Goal: Complete application form

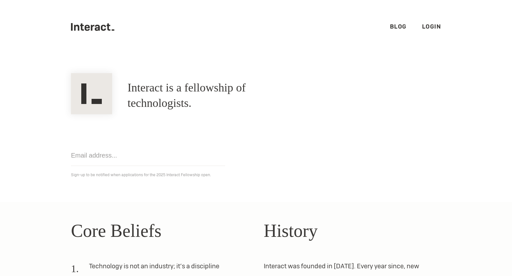
click at [430, 28] on link "Login" at bounding box center [431, 26] width 19 height 7
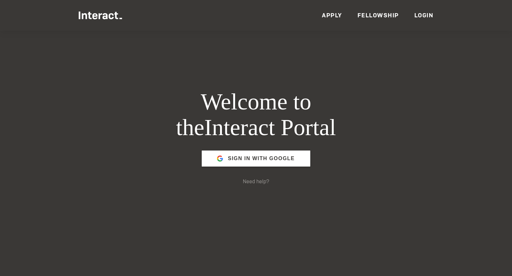
click at [377, 15] on link "Fellowship" at bounding box center [378, 15] width 41 height 7
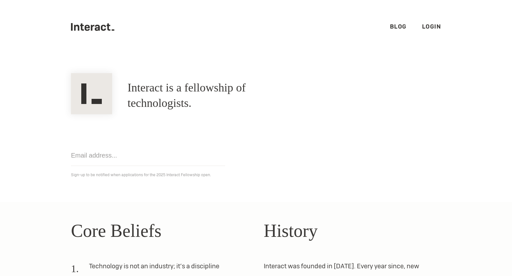
click at [431, 28] on link "Login" at bounding box center [431, 26] width 19 height 7
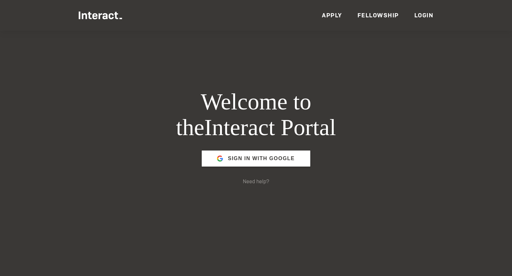
click at [331, 14] on link "Apply" at bounding box center [332, 15] width 20 height 7
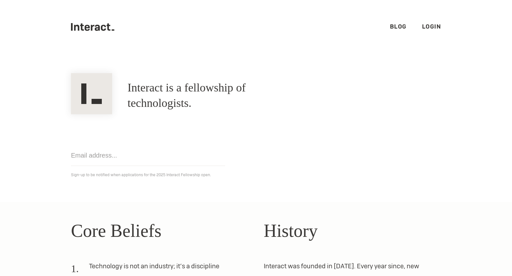
click at [433, 25] on link "Login" at bounding box center [431, 26] width 19 height 7
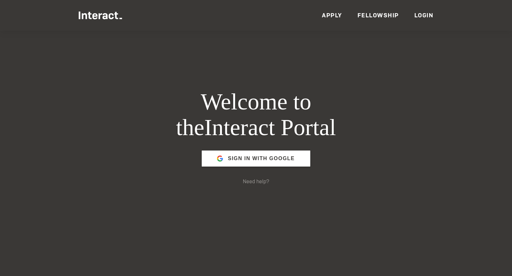
click at [336, 14] on link "Apply" at bounding box center [332, 15] width 20 height 7
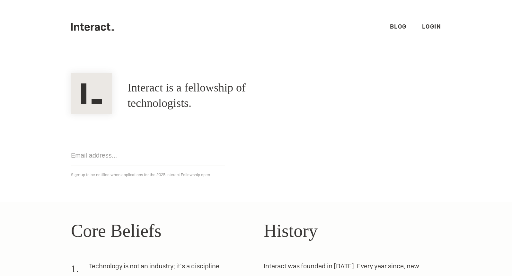
click at [438, 24] on link "Login" at bounding box center [431, 26] width 19 height 7
